Goal: Task Accomplishment & Management: Complete application form

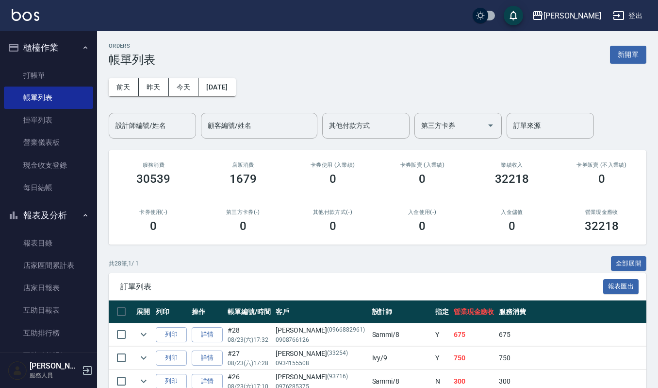
click at [127, 121] on input "設計師編號/姓名" at bounding box center [152, 125] width 79 height 17
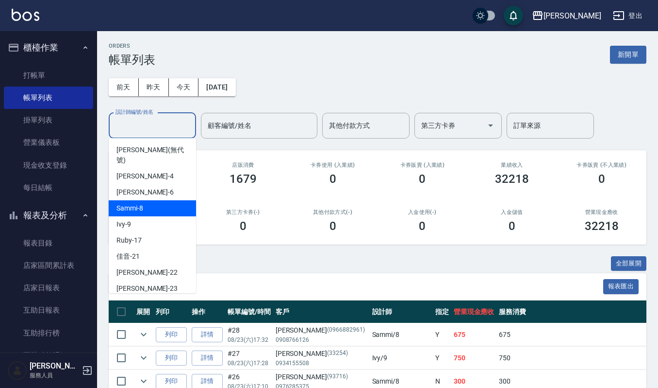
click at [125, 203] on span "Sammi -8" at bounding box center [130, 208] width 27 height 10
type input "Sammi-8"
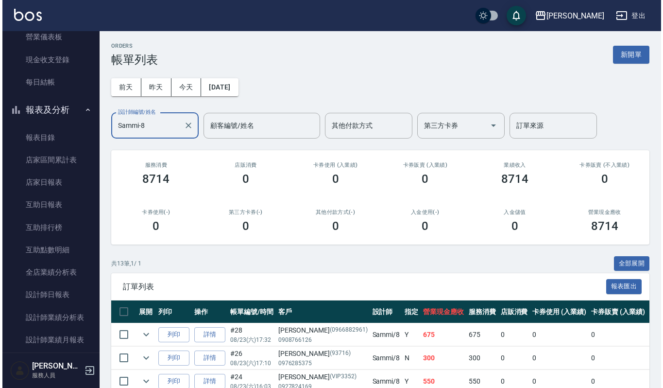
scroll to position [116, 0]
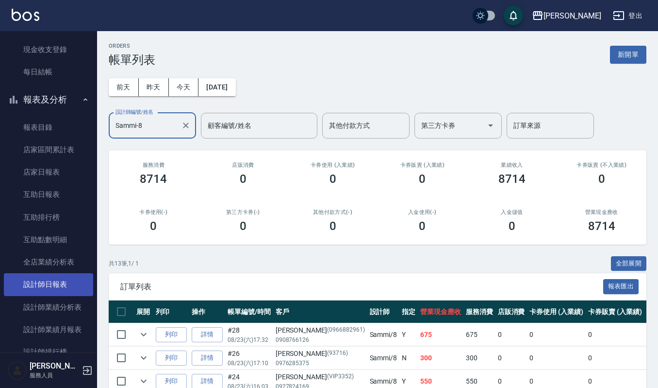
click at [41, 288] on link "設計師日報表" at bounding box center [48, 284] width 89 height 22
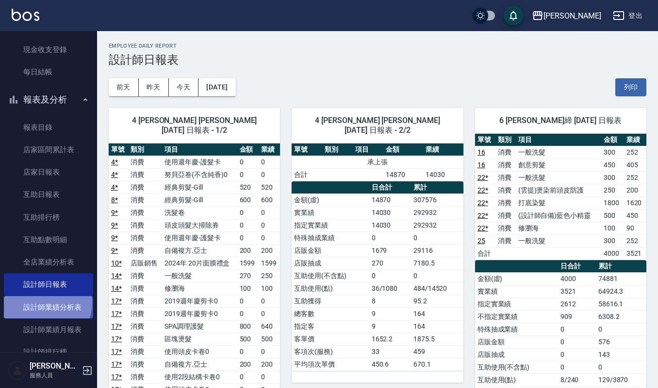
click at [43, 302] on link "設計師業績分析表" at bounding box center [48, 307] width 89 height 22
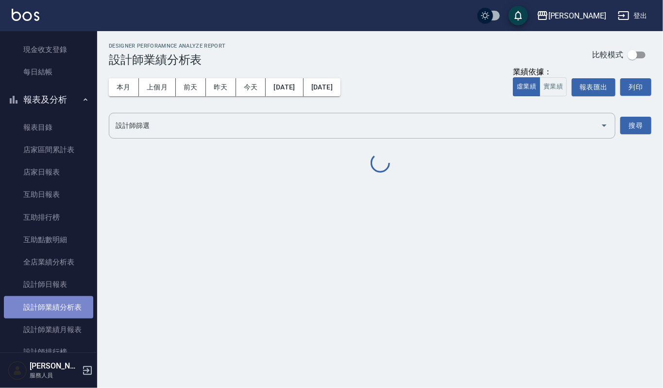
click at [51, 315] on link "設計師業績分析表" at bounding box center [48, 307] width 89 height 22
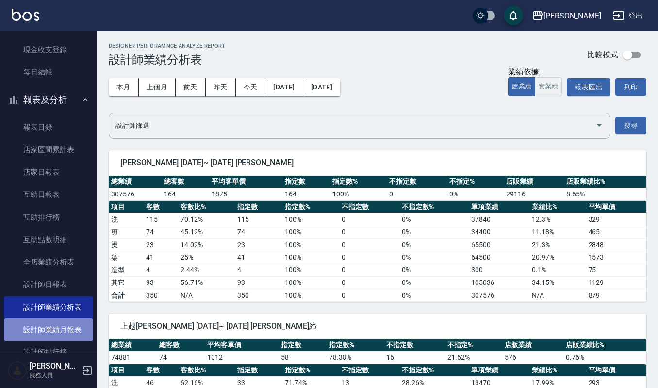
click at [51, 327] on link "設計師業績月報表" at bounding box center [48, 329] width 89 height 22
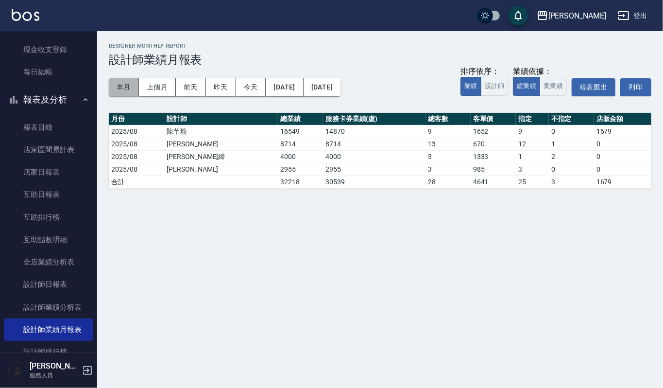
click at [120, 85] on button "本月" at bounding box center [124, 87] width 30 height 18
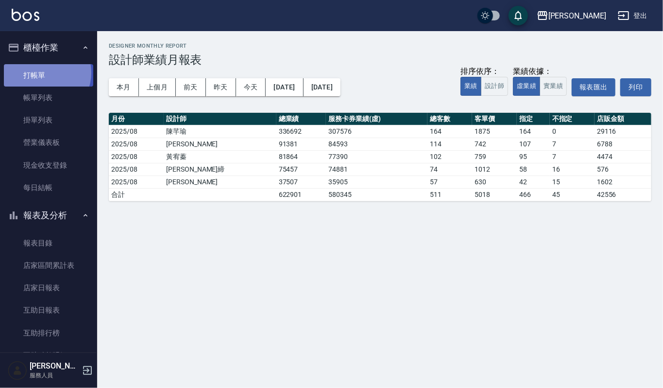
click at [44, 72] on link "打帳單" at bounding box center [48, 75] width 89 height 22
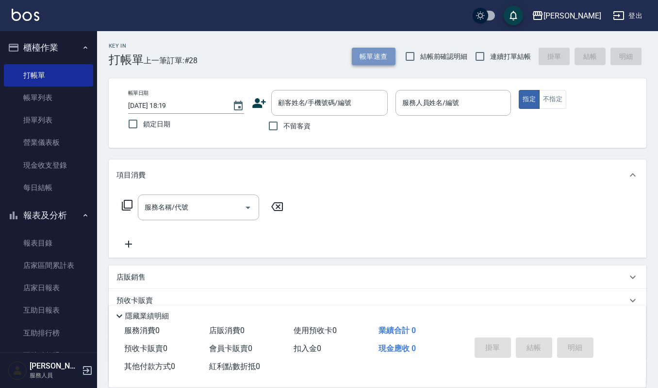
click at [355, 49] on button "帳單速查" at bounding box center [374, 57] width 44 height 18
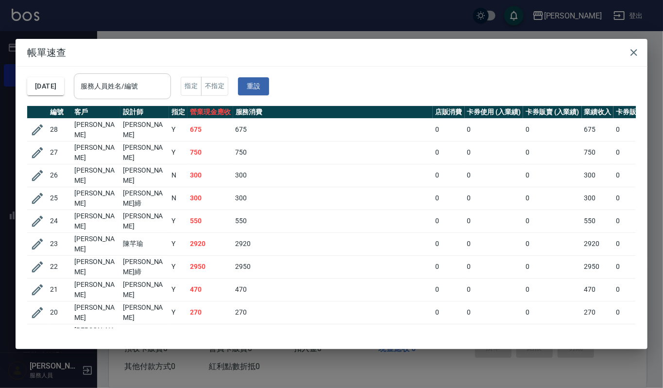
click at [143, 80] on div "服務人員姓名/編號 服務人員姓名/編號" at bounding box center [122, 86] width 97 height 26
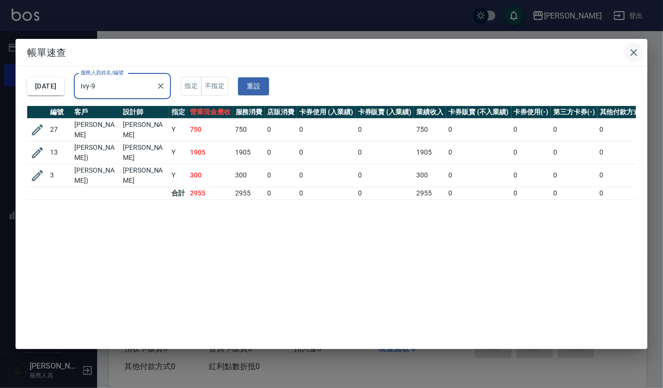
type input "Ivy-9"
click at [634, 51] on icon "button" at bounding box center [633, 52] width 7 height 7
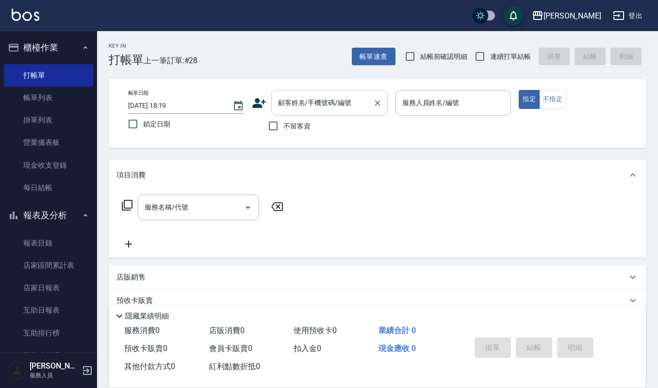
click at [321, 106] on input "顧客姓名/手機號碼/編號" at bounding box center [322, 102] width 93 height 17
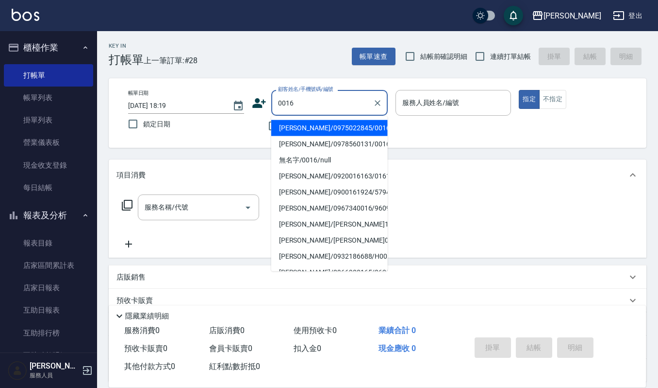
click at [321, 123] on li "林雨璇/0975022845/0016" at bounding box center [329, 128] width 117 height 16
type input "林雨璇/0975022845/0016"
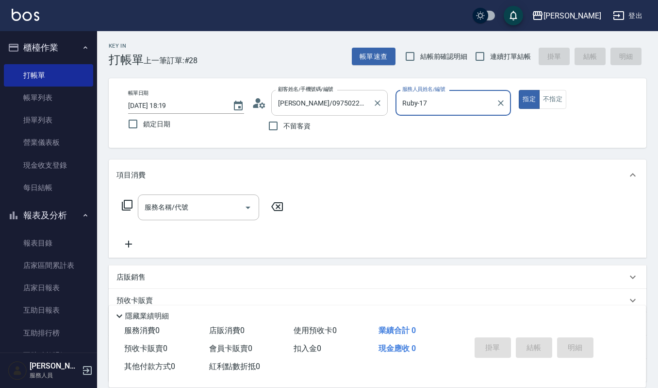
drag, startPoint x: 451, startPoint y: 104, endPoint x: 313, endPoint y: 97, distance: 138.6
click at [354, 100] on div "帳單日期 2025/08/23 18:19 鎖定日期 顧客姓名/手機號碼/編號 林雨璇/0975022845/0016 顧客姓名/手機號碼/編號 不留客資 服…" at bounding box center [377, 113] width 515 height 46
click at [433, 126] on div "Ivy -9" at bounding box center [454, 128] width 116 height 16
type input "Ivy-9"
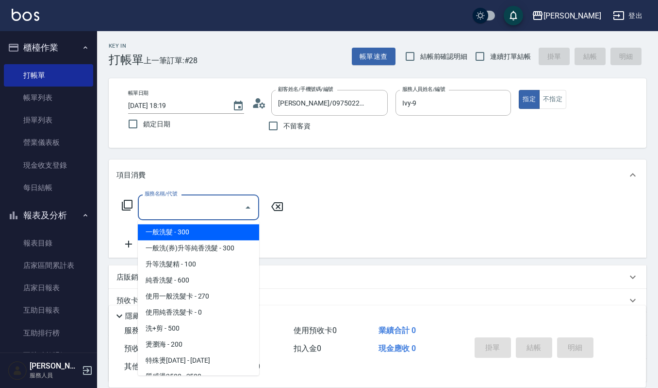
click at [195, 210] on input "服務名稱/代號" at bounding box center [191, 207] width 98 height 17
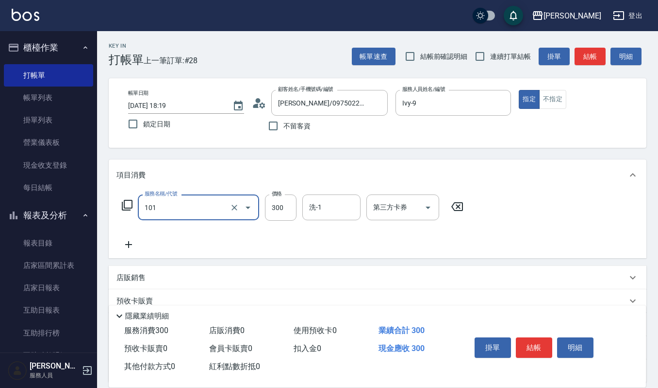
type input "一般洗髮(101)"
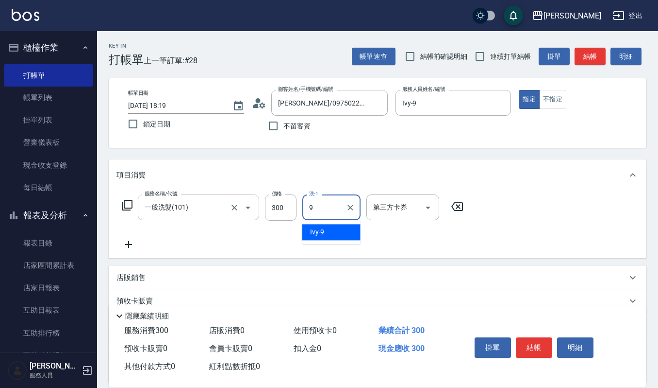
type input "Ivy-9"
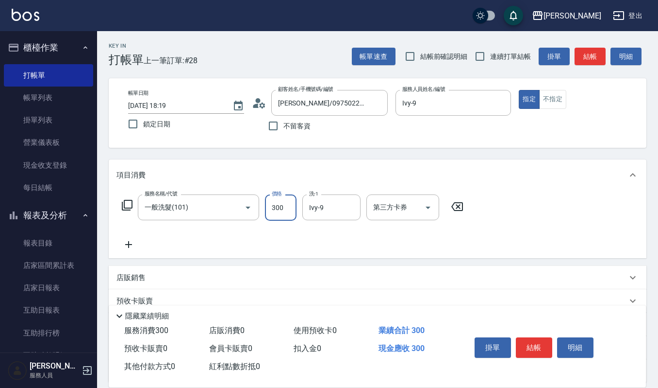
click at [296, 205] on input "300" at bounding box center [281, 207] width 32 height 26
type input "270"
click at [544, 346] on button "結帳" at bounding box center [534, 347] width 36 height 20
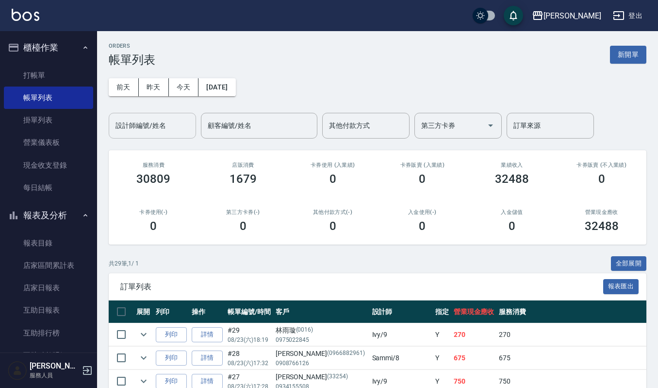
click at [182, 117] on input "設計師編號/姓名" at bounding box center [152, 125] width 79 height 17
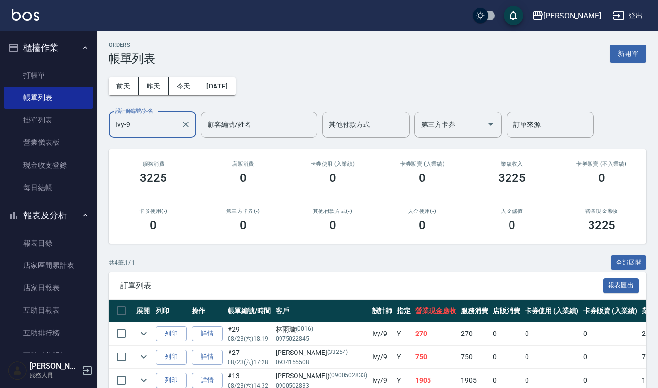
scroll to position [78, 0]
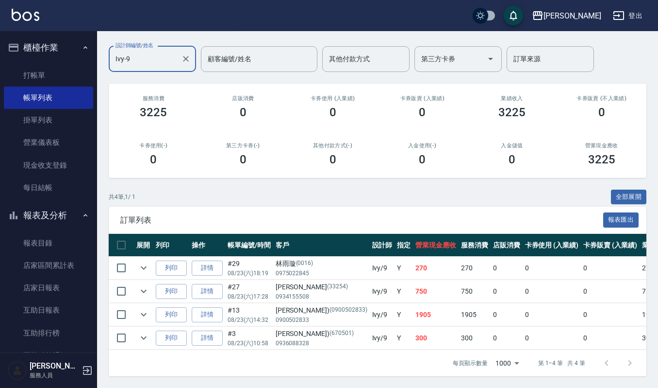
type input "Ivy-9"
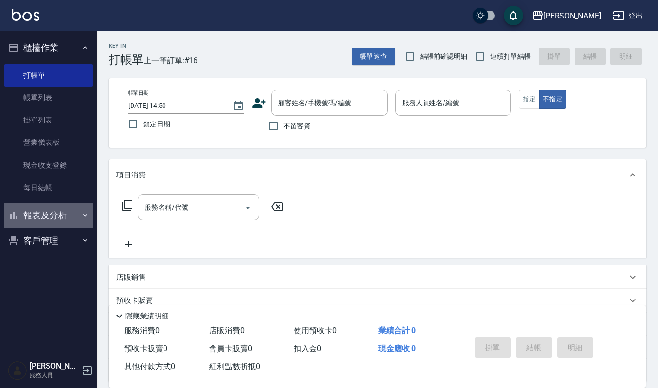
click at [57, 213] on button "報表及分析" at bounding box center [48, 215] width 89 height 25
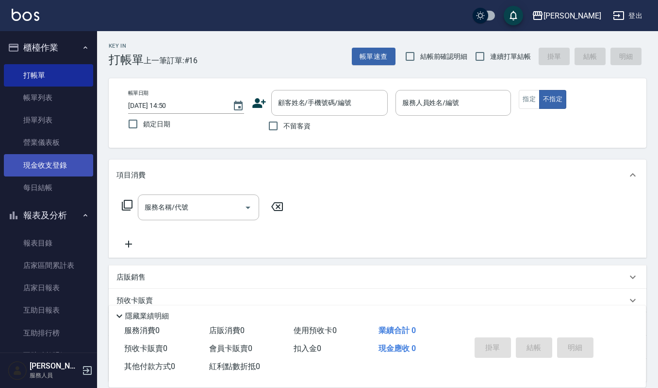
click at [65, 171] on link "現金收支登錄" at bounding box center [48, 165] width 89 height 22
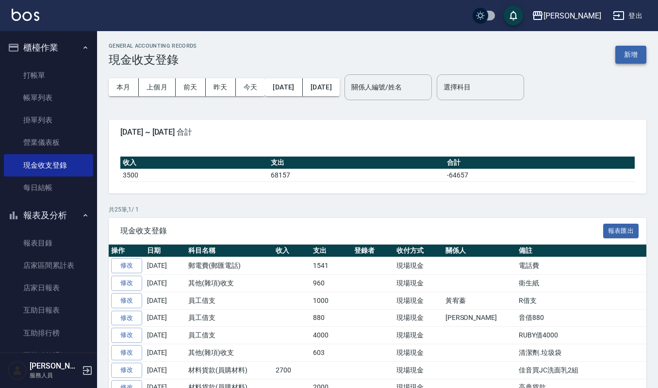
click at [630, 57] on button "新增" at bounding box center [631, 55] width 31 height 18
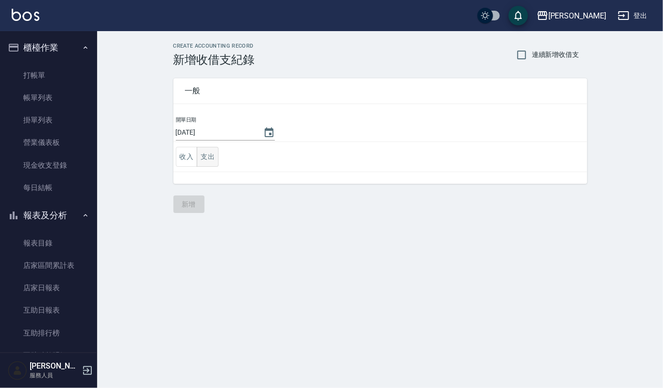
click at [212, 162] on button "支出" at bounding box center [208, 157] width 22 height 20
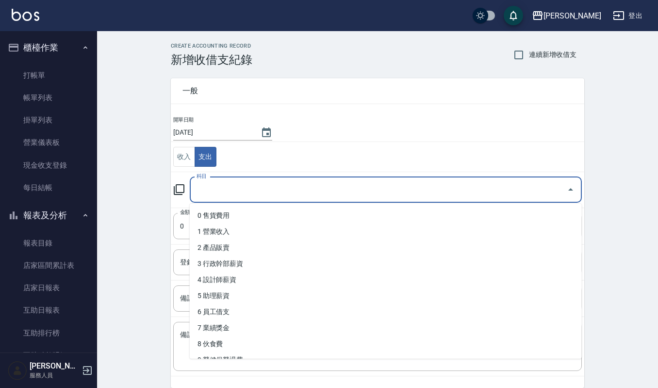
click at [245, 185] on input "科目" at bounding box center [378, 189] width 369 height 17
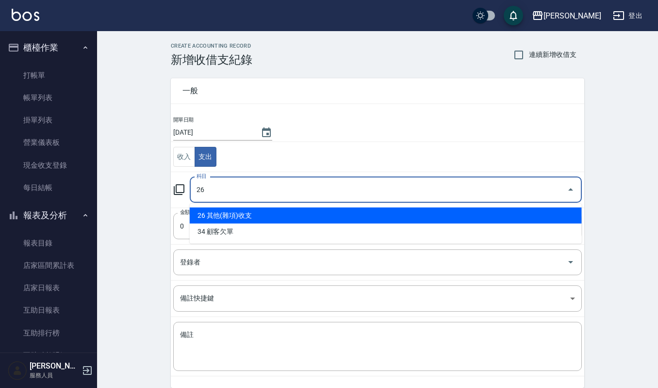
click at [247, 212] on li "26 其他(雜項)收支" at bounding box center [386, 215] width 392 height 16
type input "26 其他(雜項)收支"
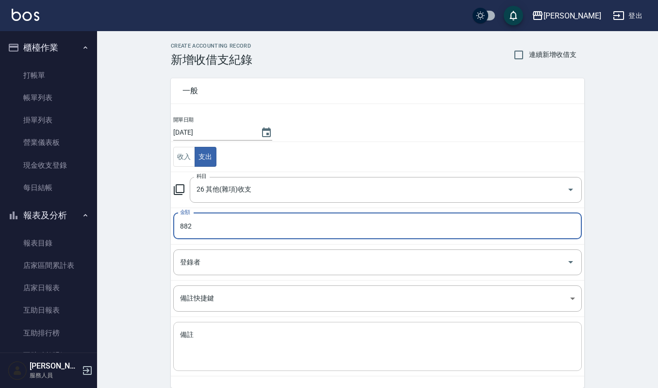
type input "882"
click at [206, 340] on textarea "備註" at bounding box center [377, 346] width 395 height 33
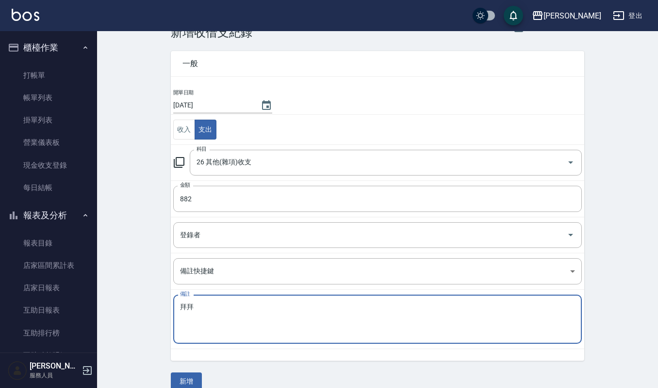
scroll to position [42, 0]
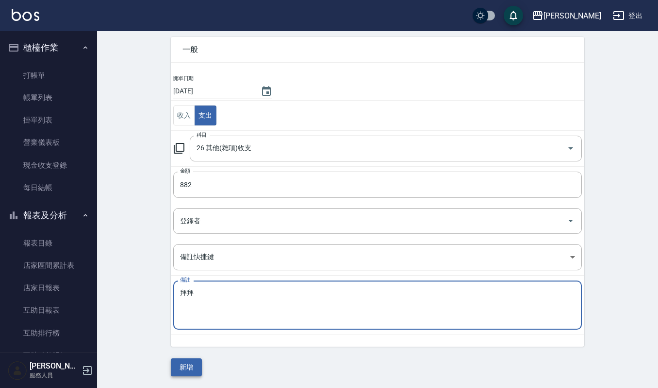
type textarea "拜拜"
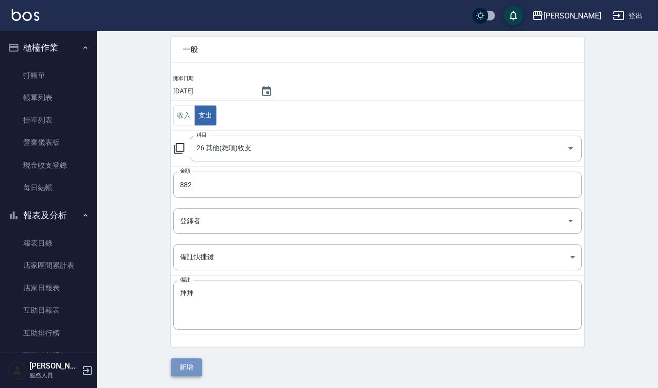
click at [177, 362] on button "新增" at bounding box center [186, 367] width 31 height 18
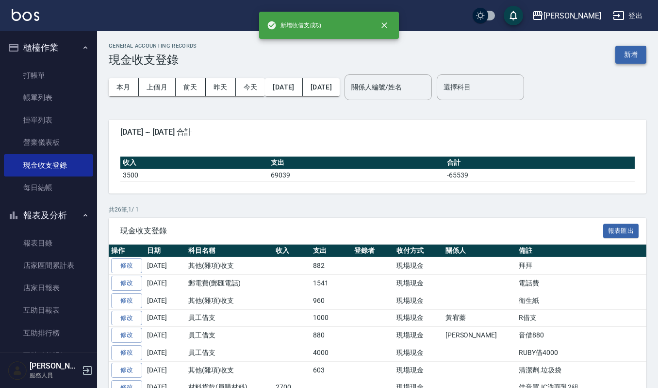
click at [635, 61] on button "新增" at bounding box center [631, 55] width 31 height 18
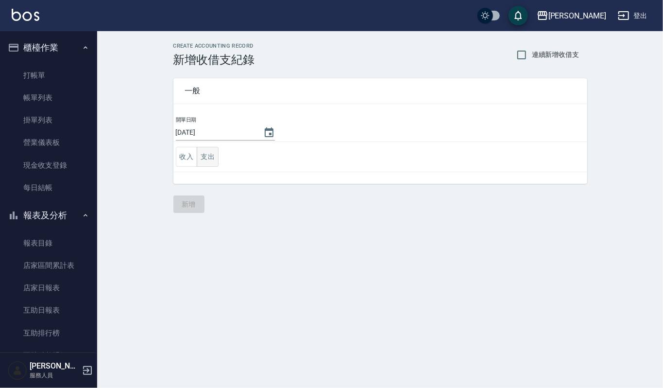
click at [213, 151] on button "支出" at bounding box center [208, 157] width 22 height 20
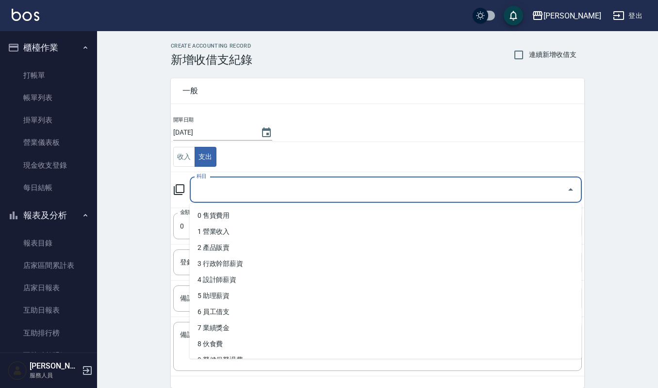
click at [228, 194] on input "科目" at bounding box center [378, 189] width 369 height 17
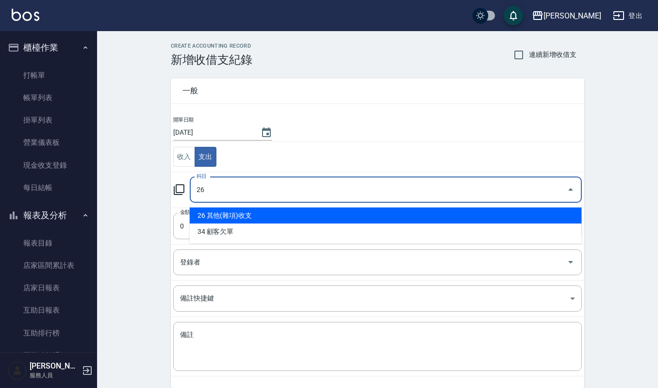
click at [281, 213] on li "26 其他(雜項)收支" at bounding box center [386, 215] width 392 height 16
type input "26 其他(雜項)收支"
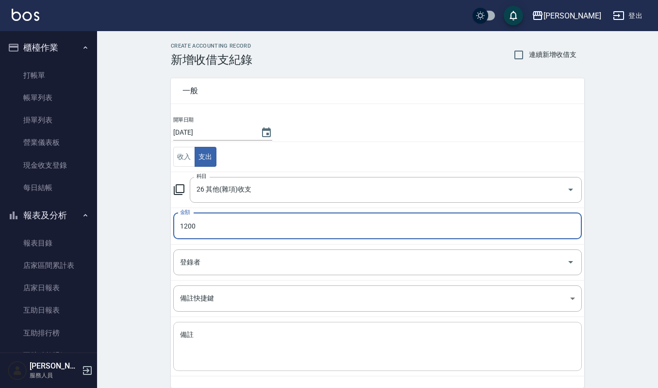
type input "1200"
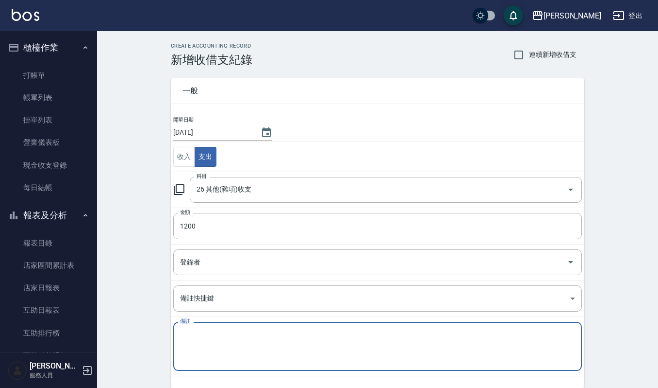
click at [281, 346] on textarea "備註" at bounding box center [377, 346] width 395 height 33
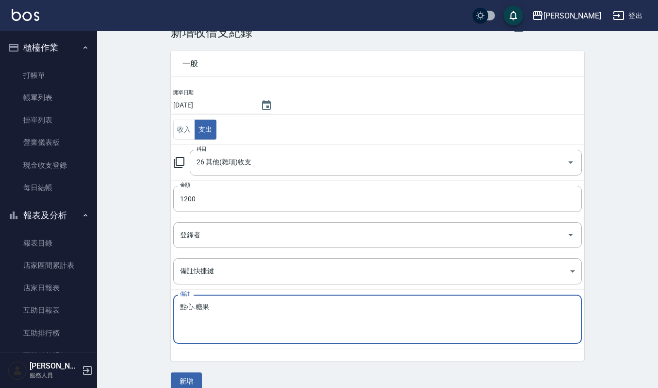
scroll to position [42, 0]
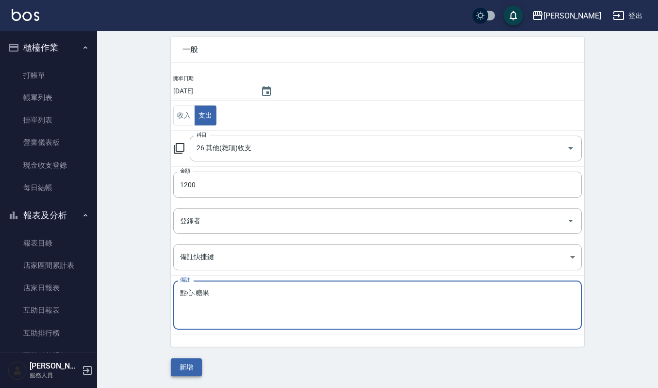
type textarea "點心.糖果"
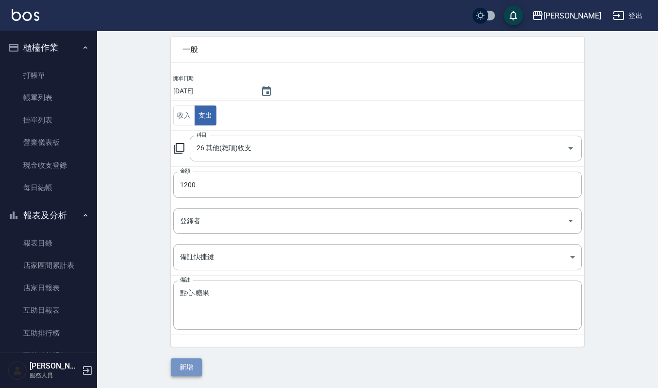
click at [174, 366] on button "新增" at bounding box center [186, 367] width 31 height 18
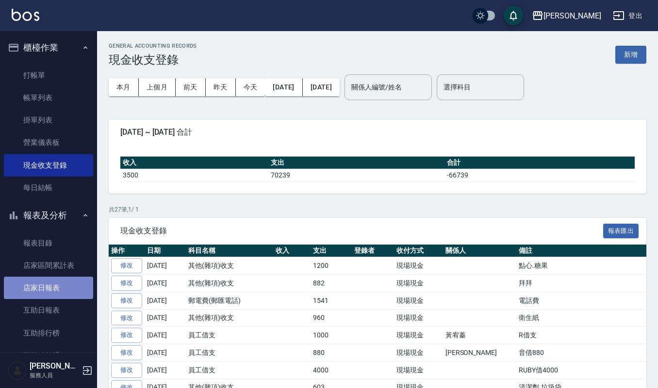
click at [54, 286] on link "店家日報表" at bounding box center [48, 287] width 89 height 22
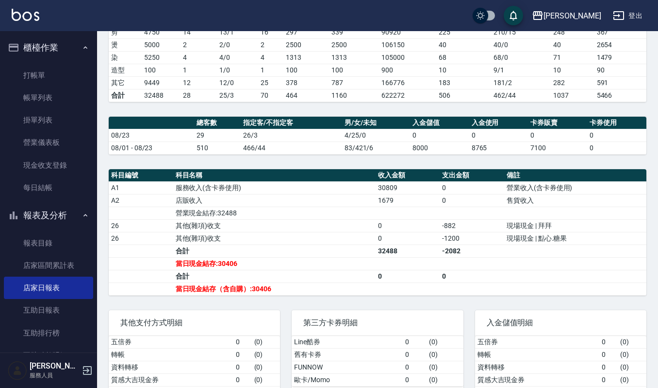
scroll to position [218, 0]
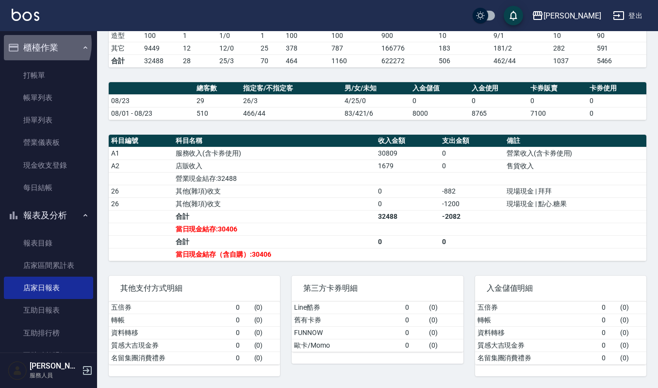
click at [33, 44] on button "櫃檯作業" at bounding box center [48, 47] width 89 height 25
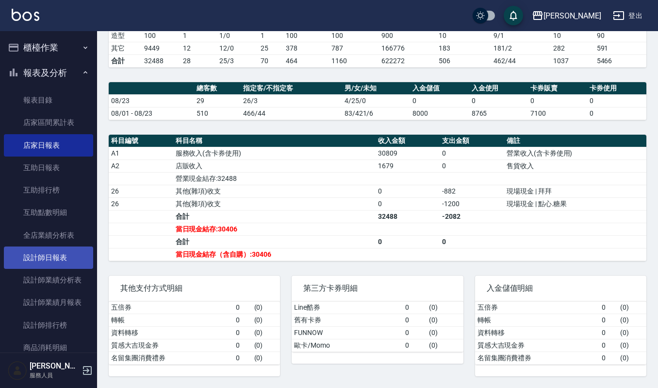
click at [70, 255] on link "設計師日報表" at bounding box center [48, 257] width 89 height 22
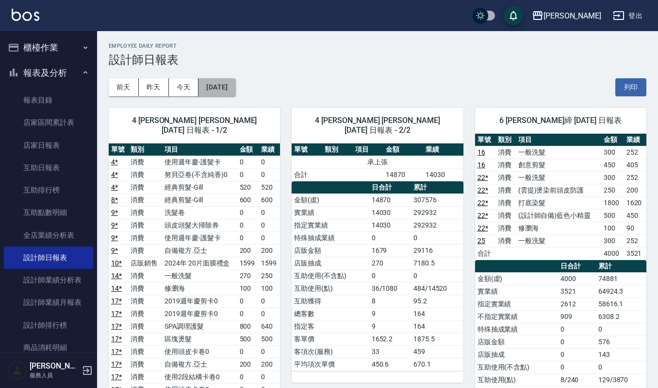
click at [223, 86] on button "2025/08/23" at bounding box center [217, 87] width 37 height 18
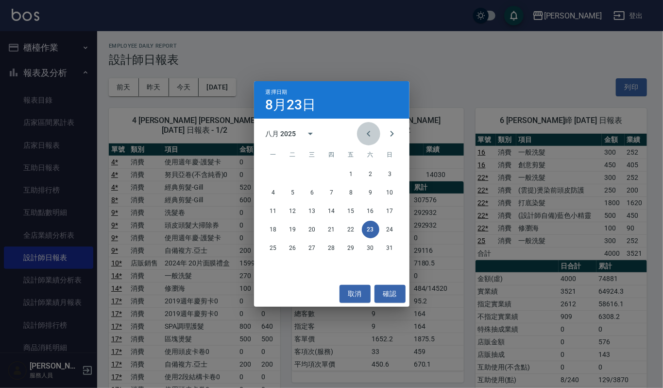
click at [373, 131] on icon "Previous month" at bounding box center [369, 134] width 12 height 12
click at [310, 236] on button "23" at bounding box center [312, 228] width 17 height 17
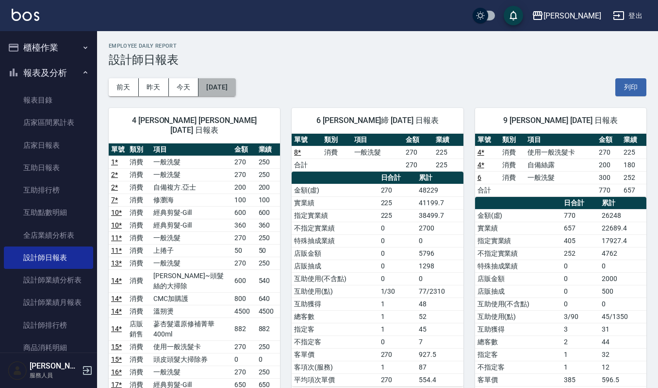
click at [224, 86] on button "2025/07/23" at bounding box center [217, 87] width 37 height 18
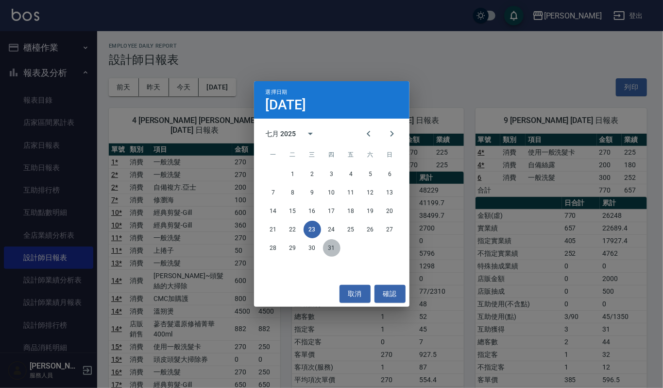
click at [331, 253] on button "31" at bounding box center [331, 247] width 17 height 17
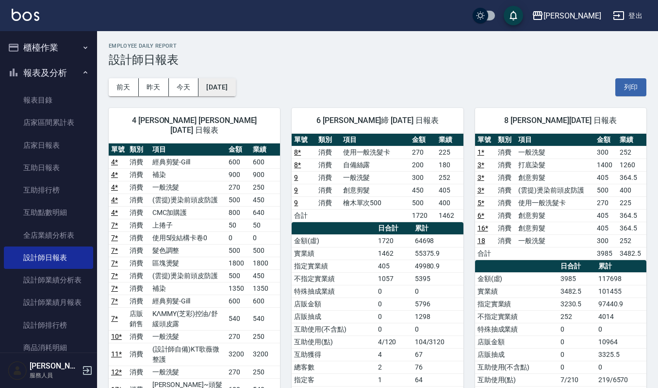
click at [236, 82] on button "2025/07/31" at bounding box center [217, 87] width 37 height 18
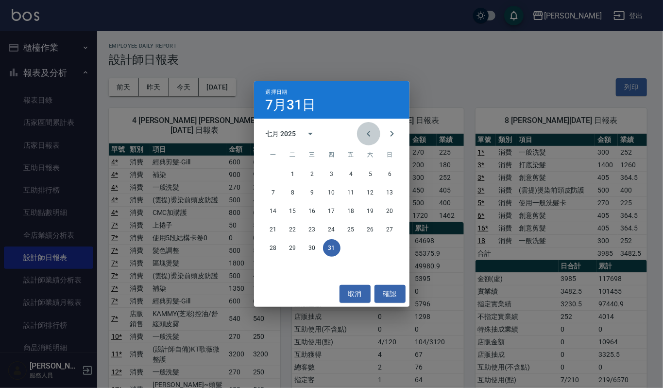
click at [369, 136] on icon "Previous month" at bounding box center [369, 134] width 12 height 12
click at [274, 265] on button "30" at bounding box center [273, 265] width 17 height 17
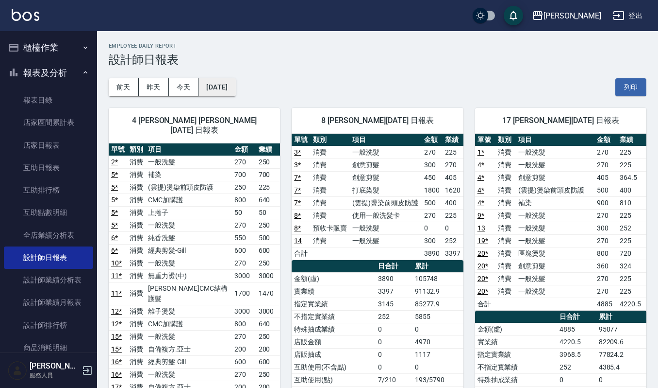
click at [236, 89] on button "2025/06/30" at bounding box center [217, 87] width 37 height 18
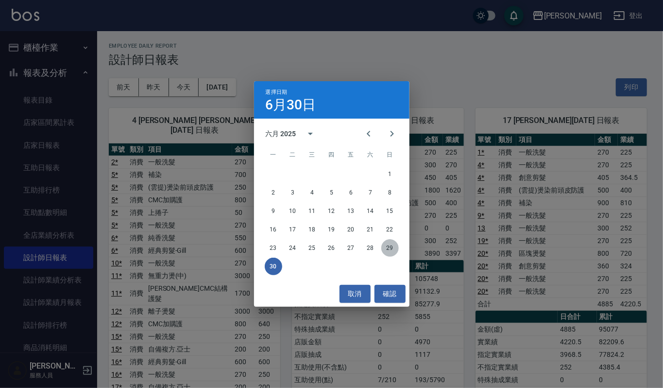
click at [395, 248] on button "29" at bounding box center [389, 247] width 17 height 17
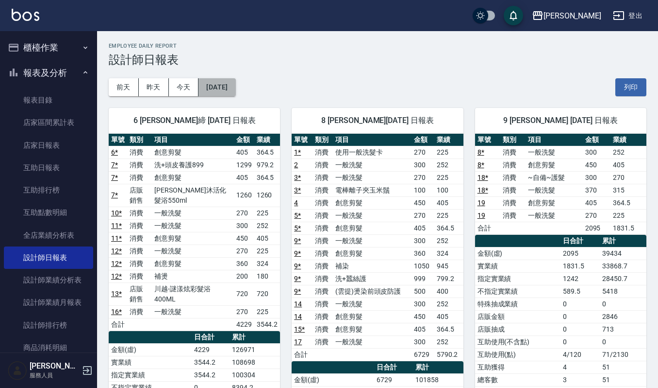
click at [234, 89] on button "2025/06/29" at bounding box center [217, 87] width 37 height 18
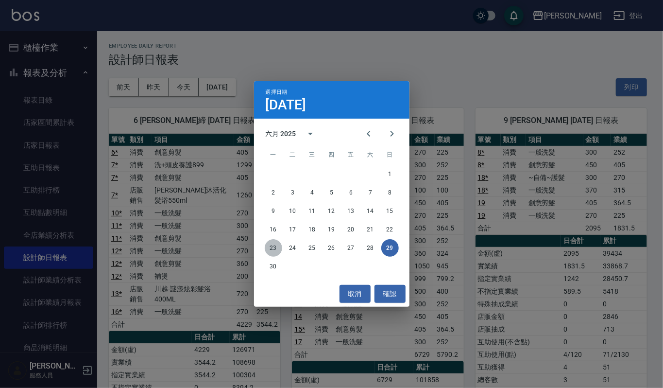
click at [276, 248] on button "23" at bounding box center [273, 247] width 17 height 17
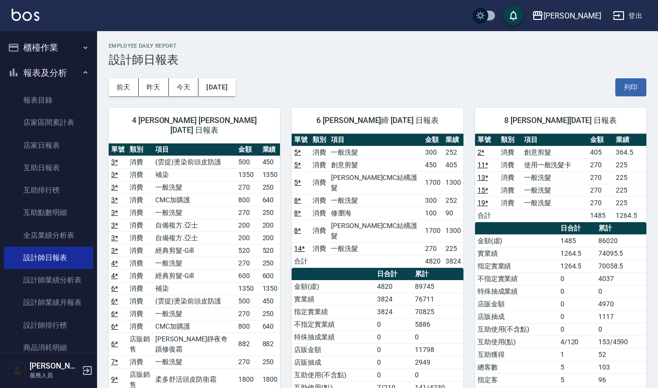
click at [57, 45] on button "櫃檯作業" at bounding box center [48, 47] width 89 height 25
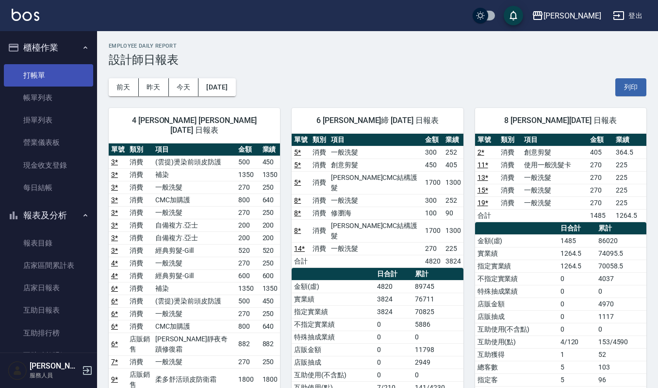
click at [58, 78] on link "打帳單" at bounding box center [48, 75] width 89 height 22
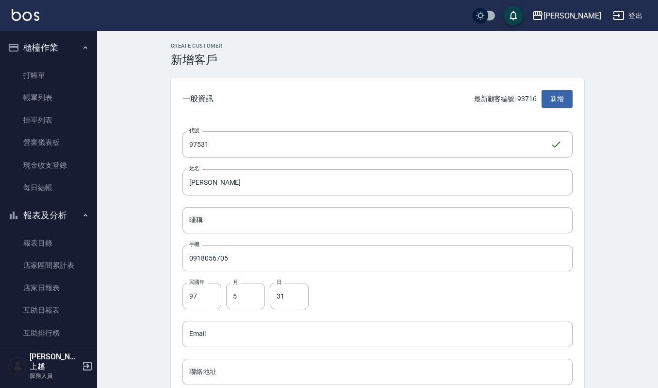
scroll to position [259, 0]
